Goal: Ask a question

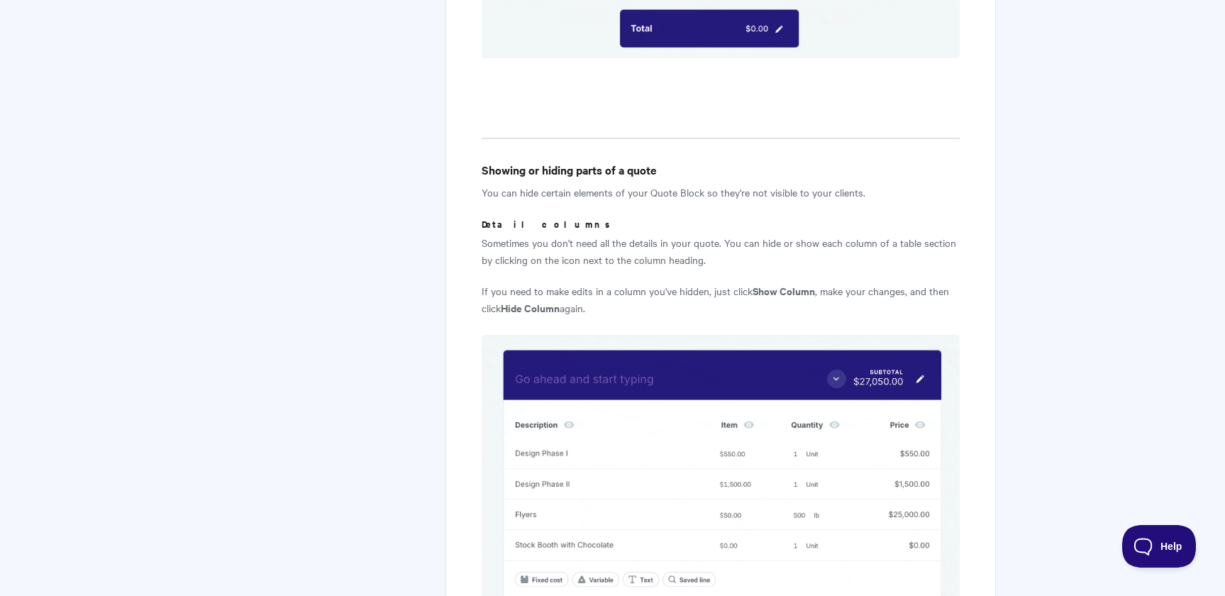
scroll to position [2735, 0]
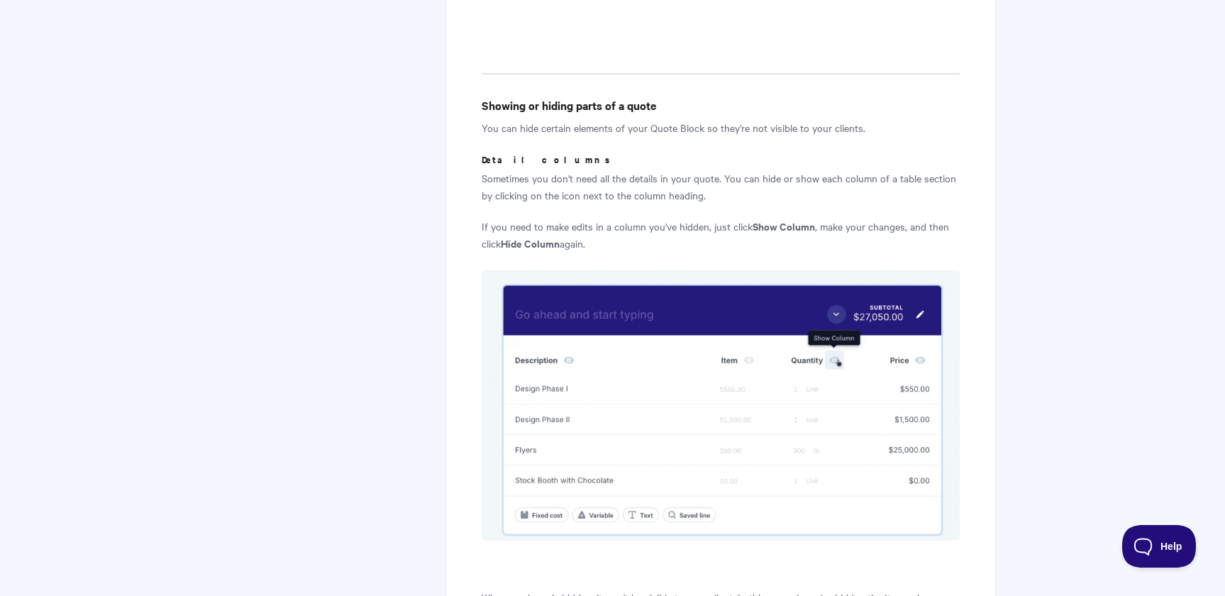
click at [784, 226] on strong "Show Column" at bounding box center [784, 226] width 62 height 15
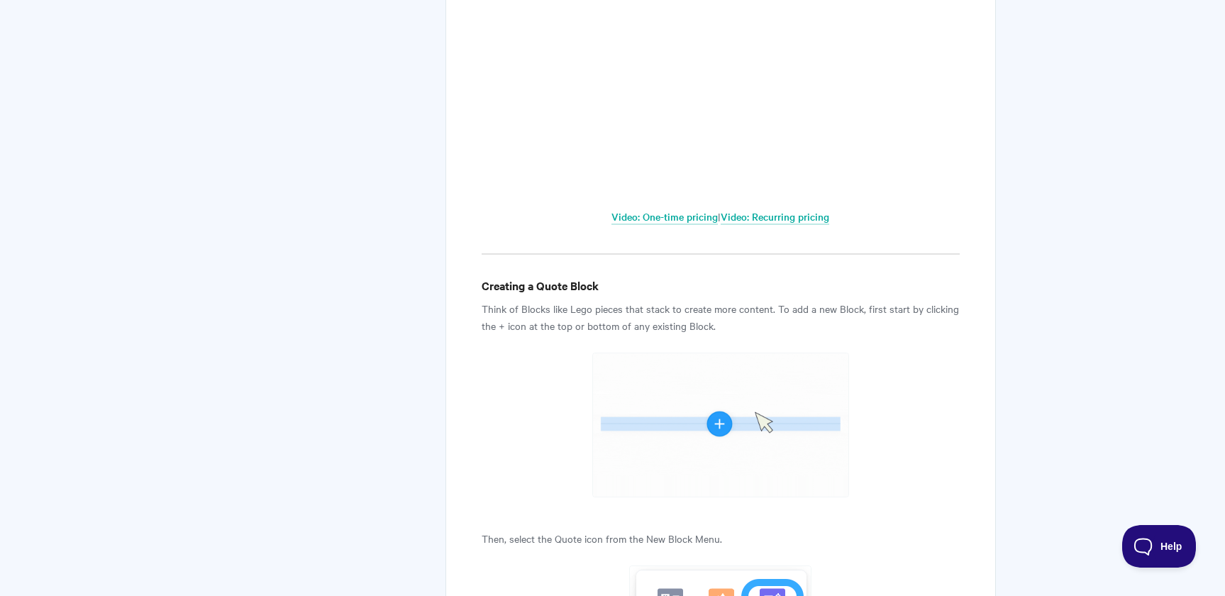
scroll to position [0, 0]
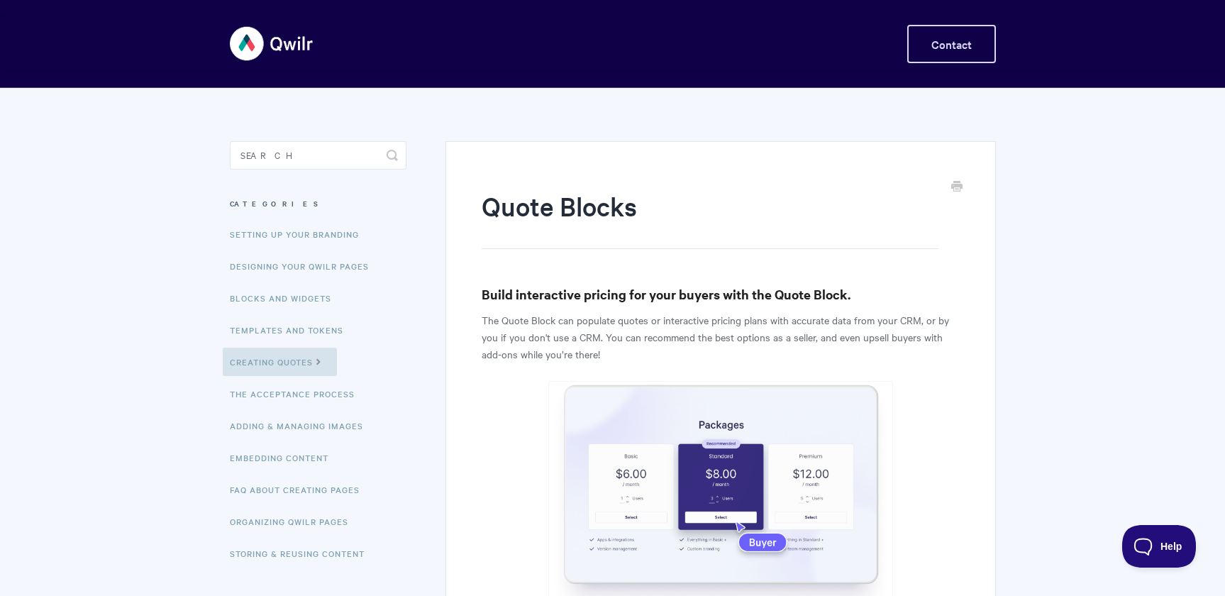
click at [950, 31] on link "Contact" at bounding box center [951, 44] width 89 height 38
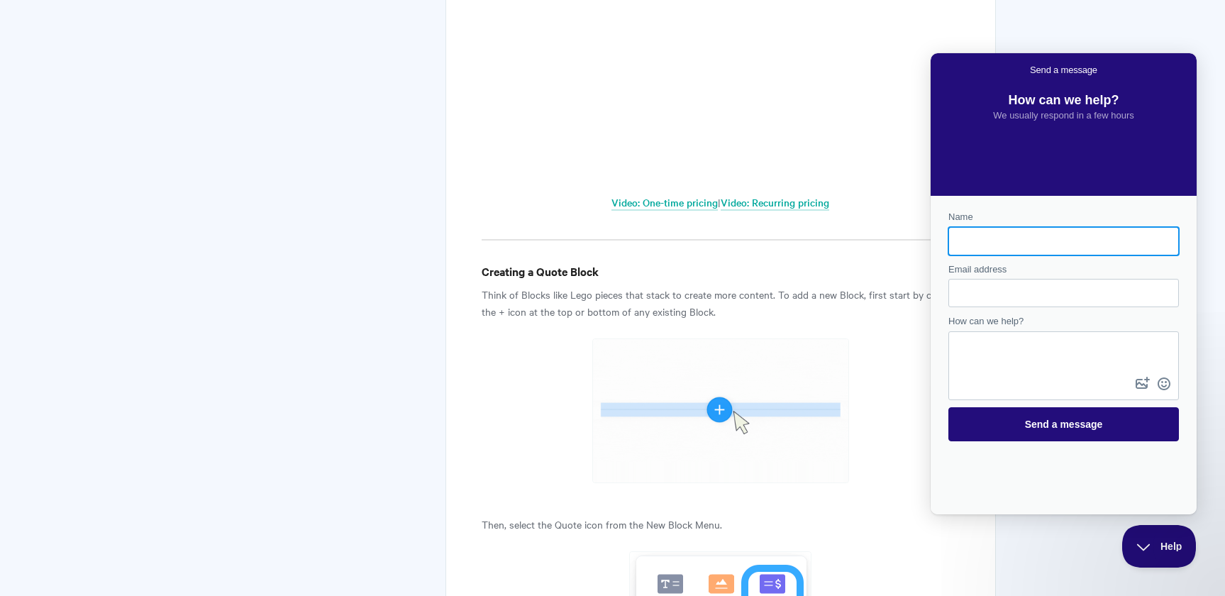
scroll to position [993, 0]
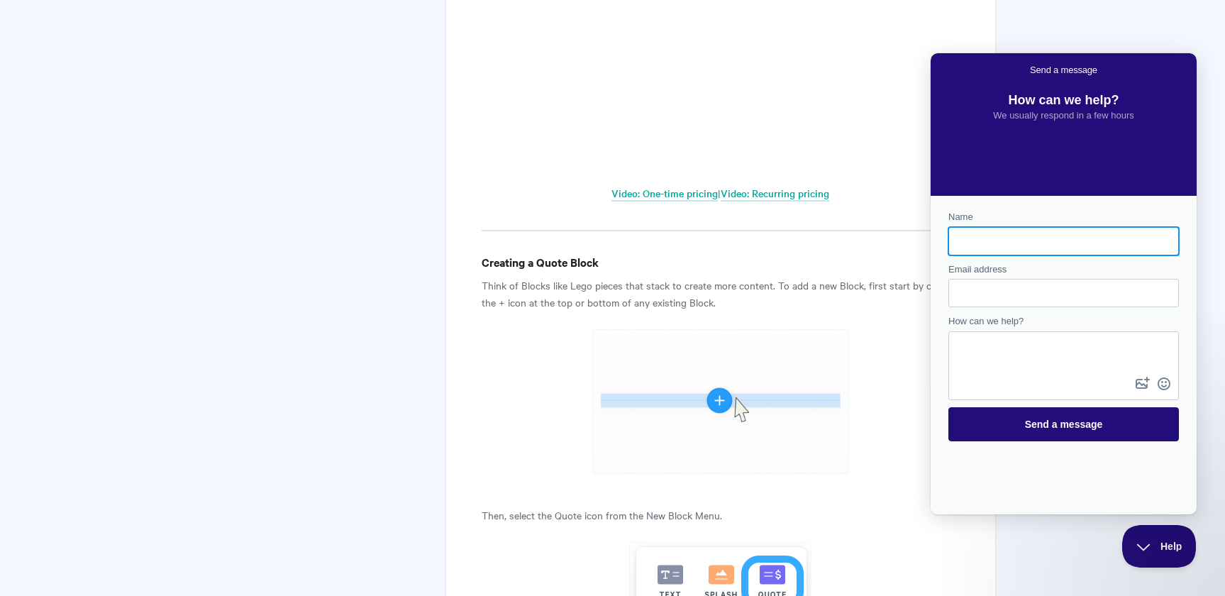
click at [1013, 241] on input "Name" at bounding box center [1064, 241] width 208 height 26
type input "[PERSON_NAME]"
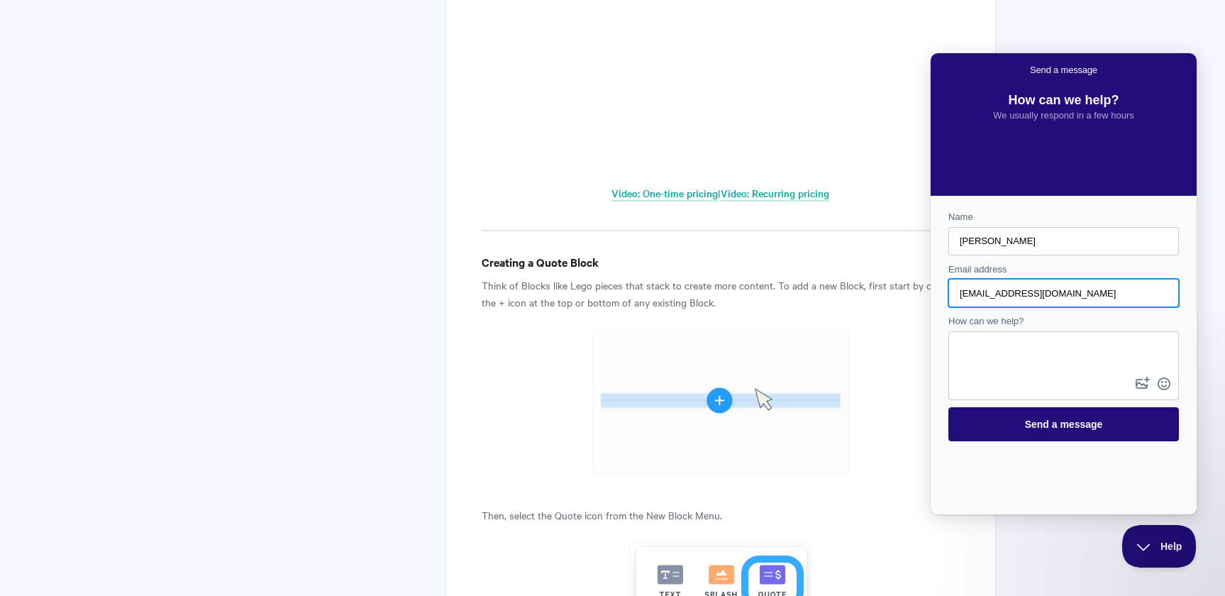
type input "[EMAIL_ADDRESS][DOMAIN_NAME]"
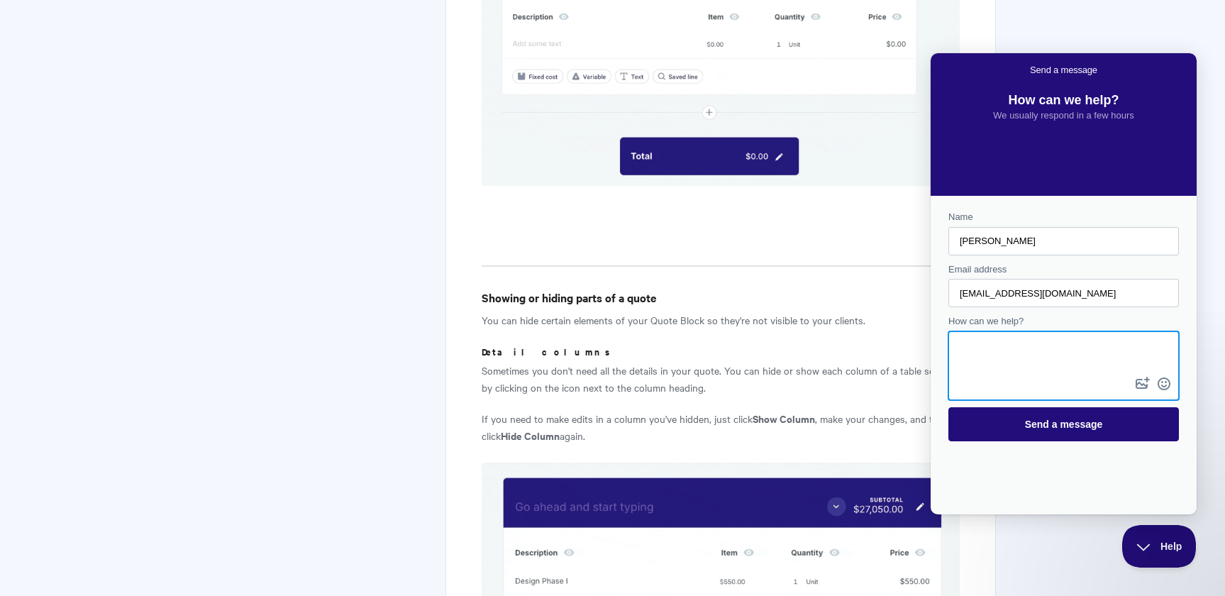
scroll to position [2545, 0]
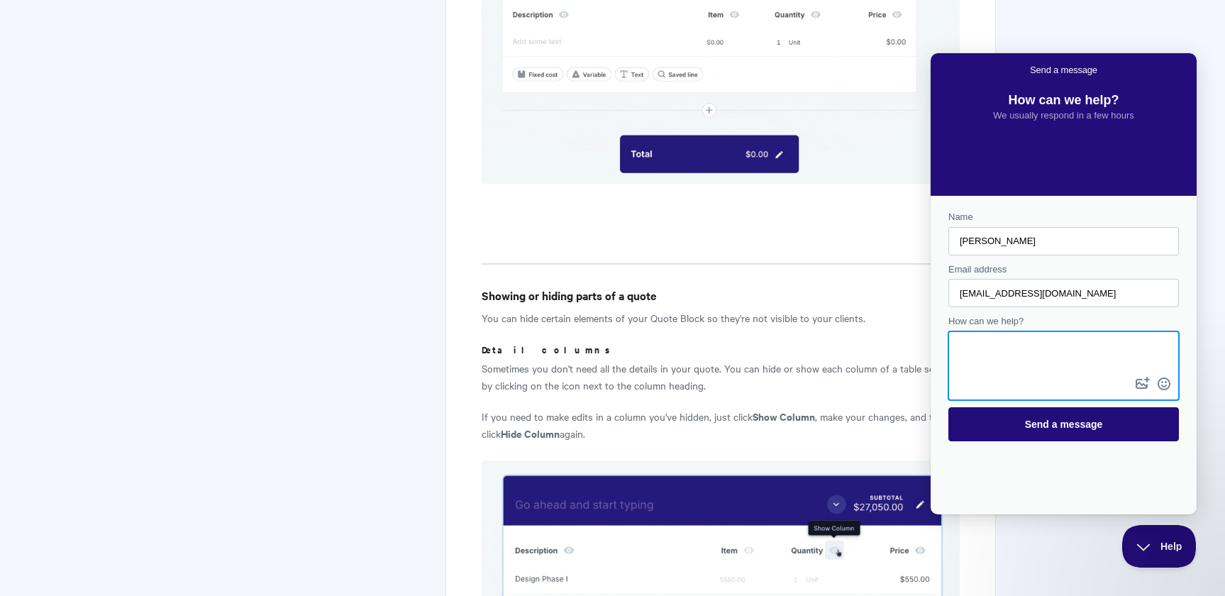
click at [1006, 347] on textarea "How can we help?" at bounding box center [1064, 353] width 228 height 41
click at [1012, 361] on textarea "How can we help?" at bounding box center [1064, 353] width 228 height 41
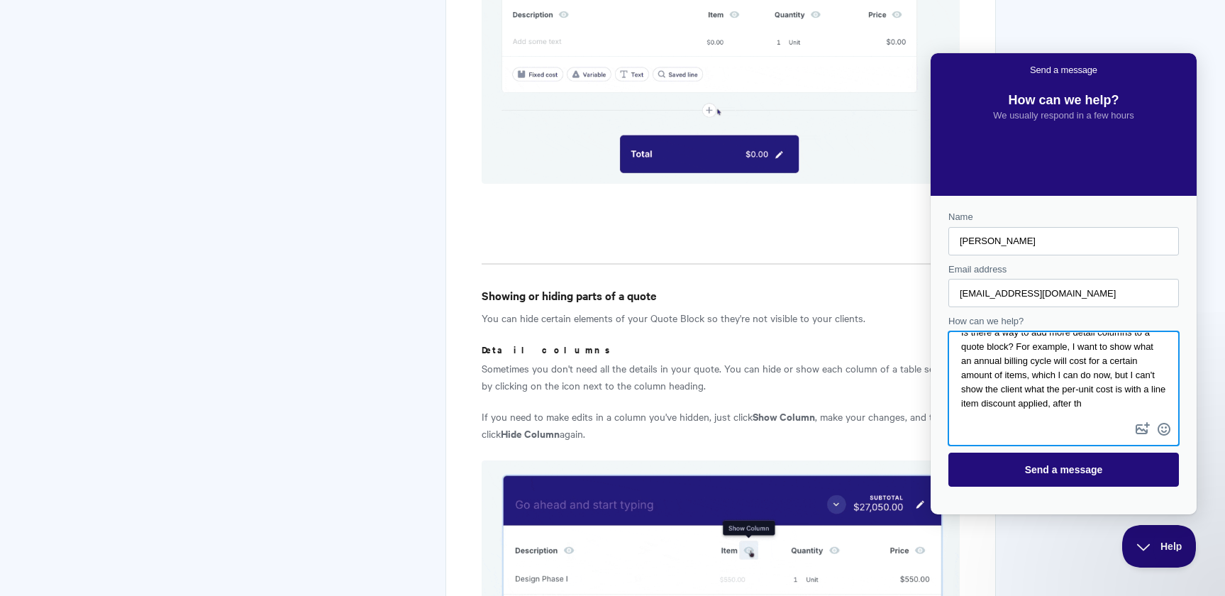
scroll to position [21, 0]
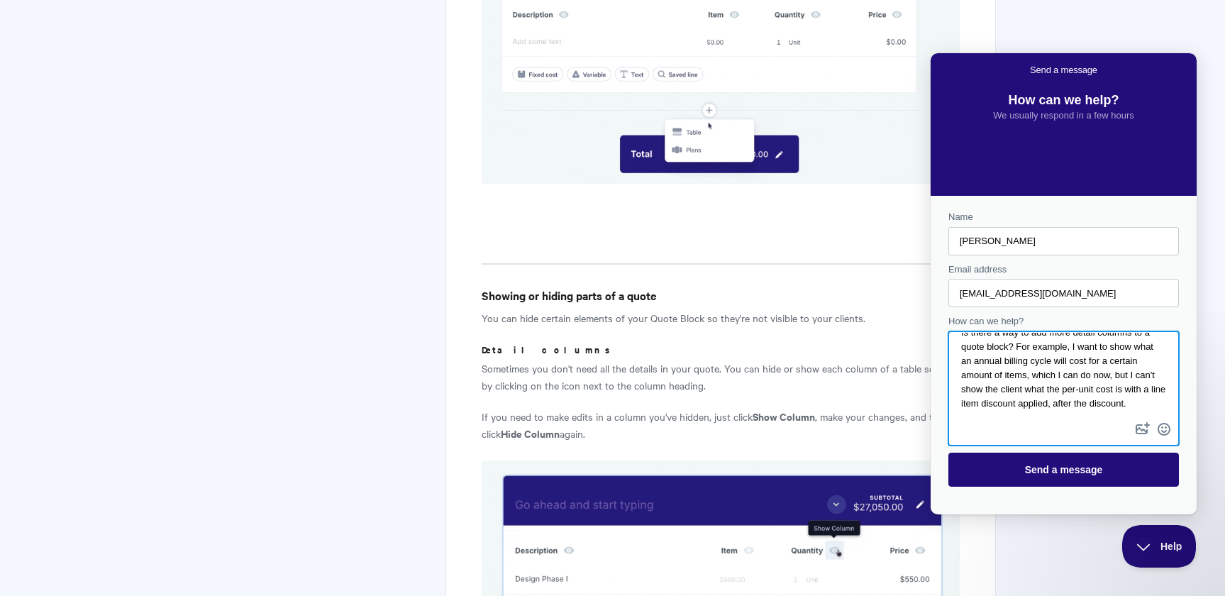
type textarea "Is there a way to add more detail columns to a quote block? For example, I want…"
